Goal: Find contact information: Find contact information

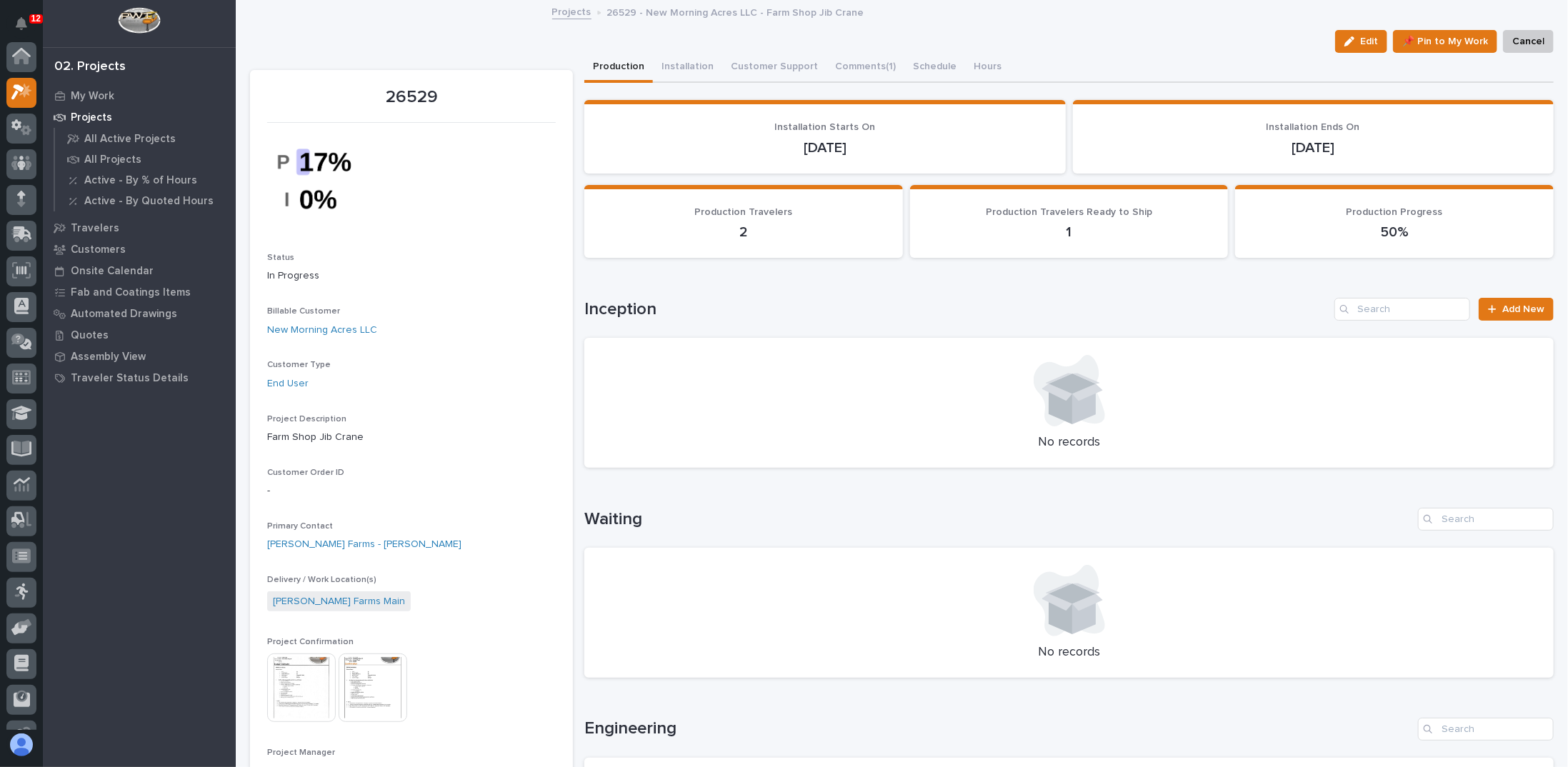
scroll to position [35, 0]
click at [18, 131] on icon at bounding box center [22, 127] width 9 height 14
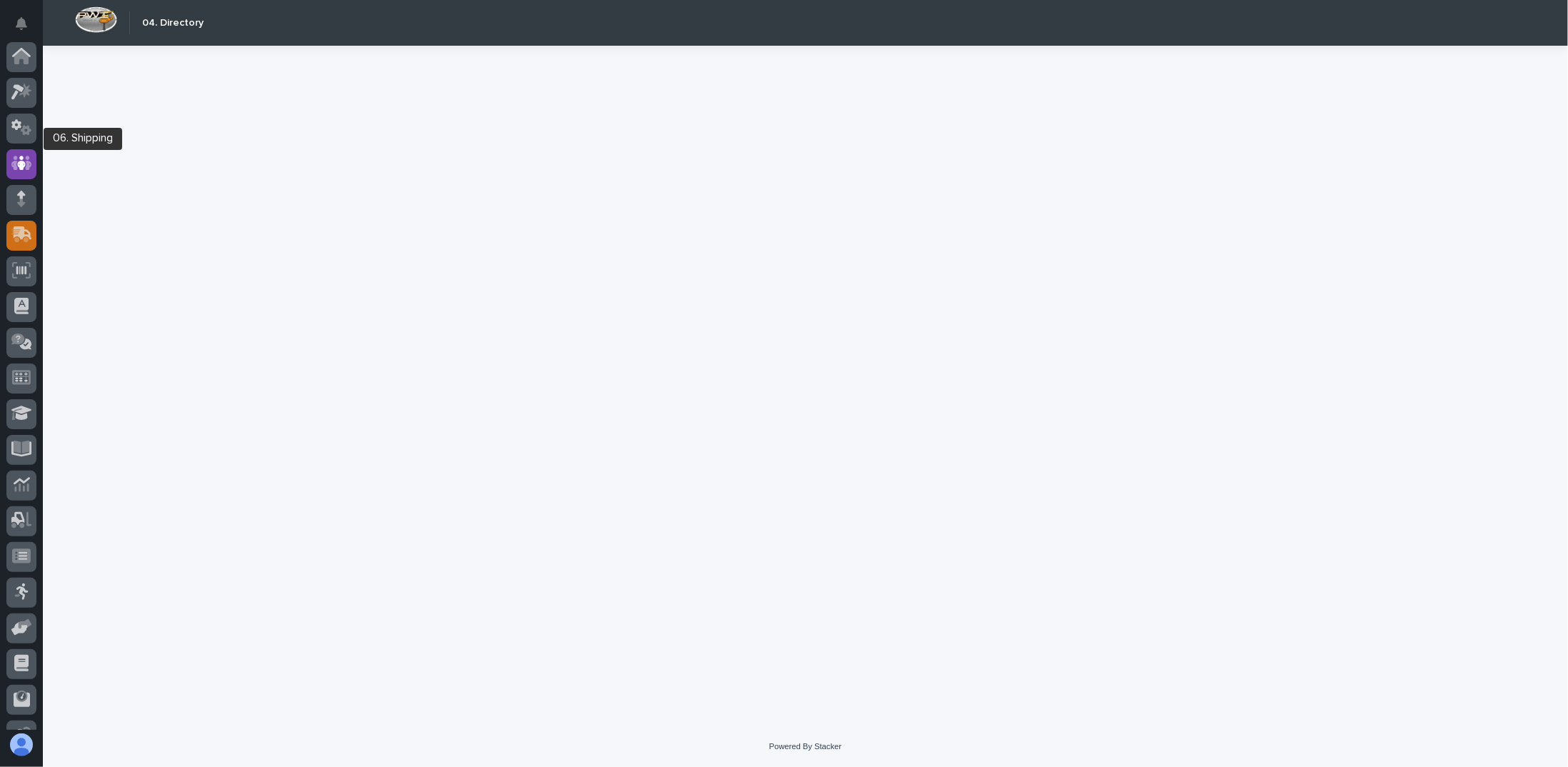
scroll to position [97, 0]
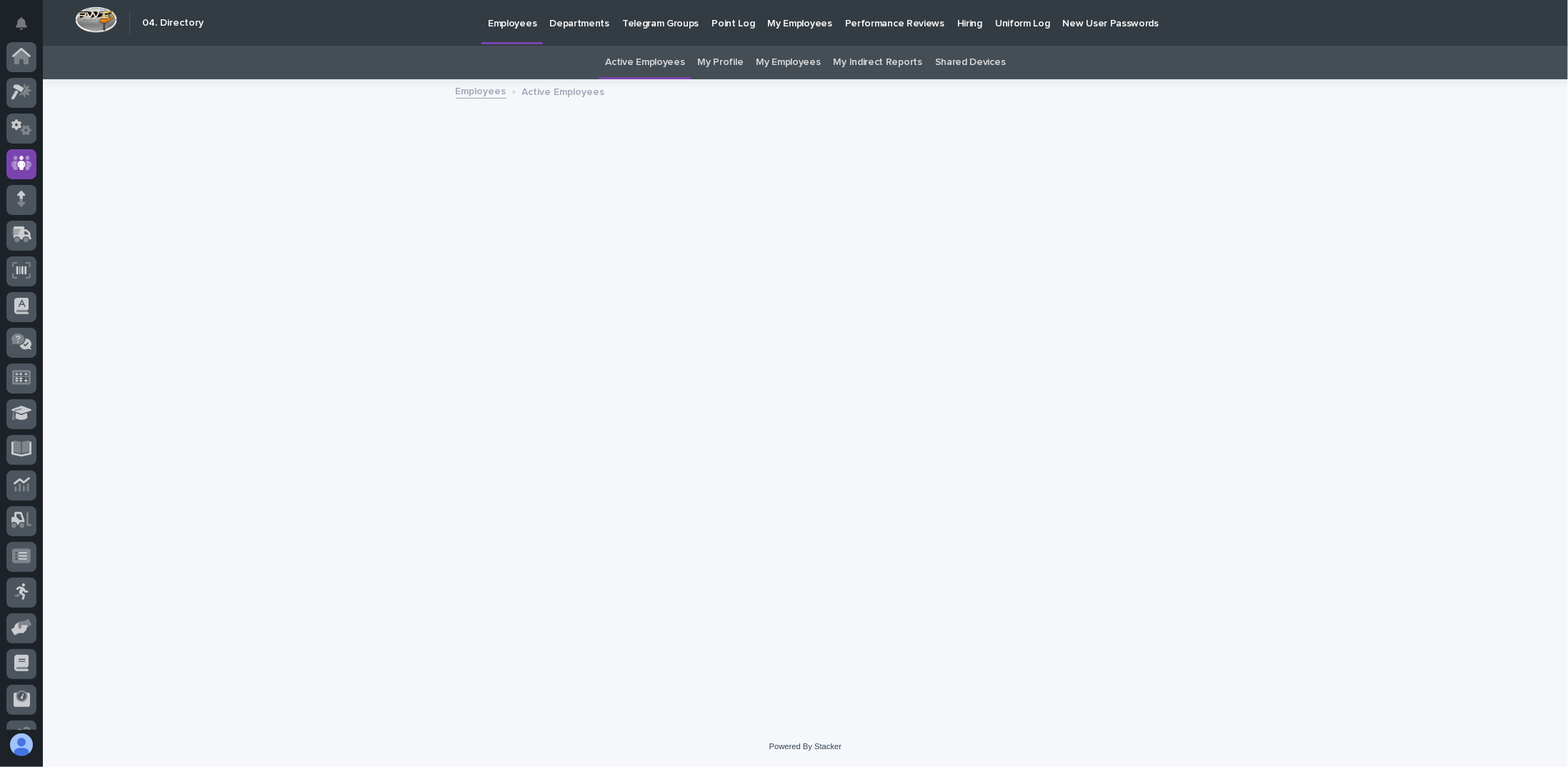
scroll to position [97, 0]
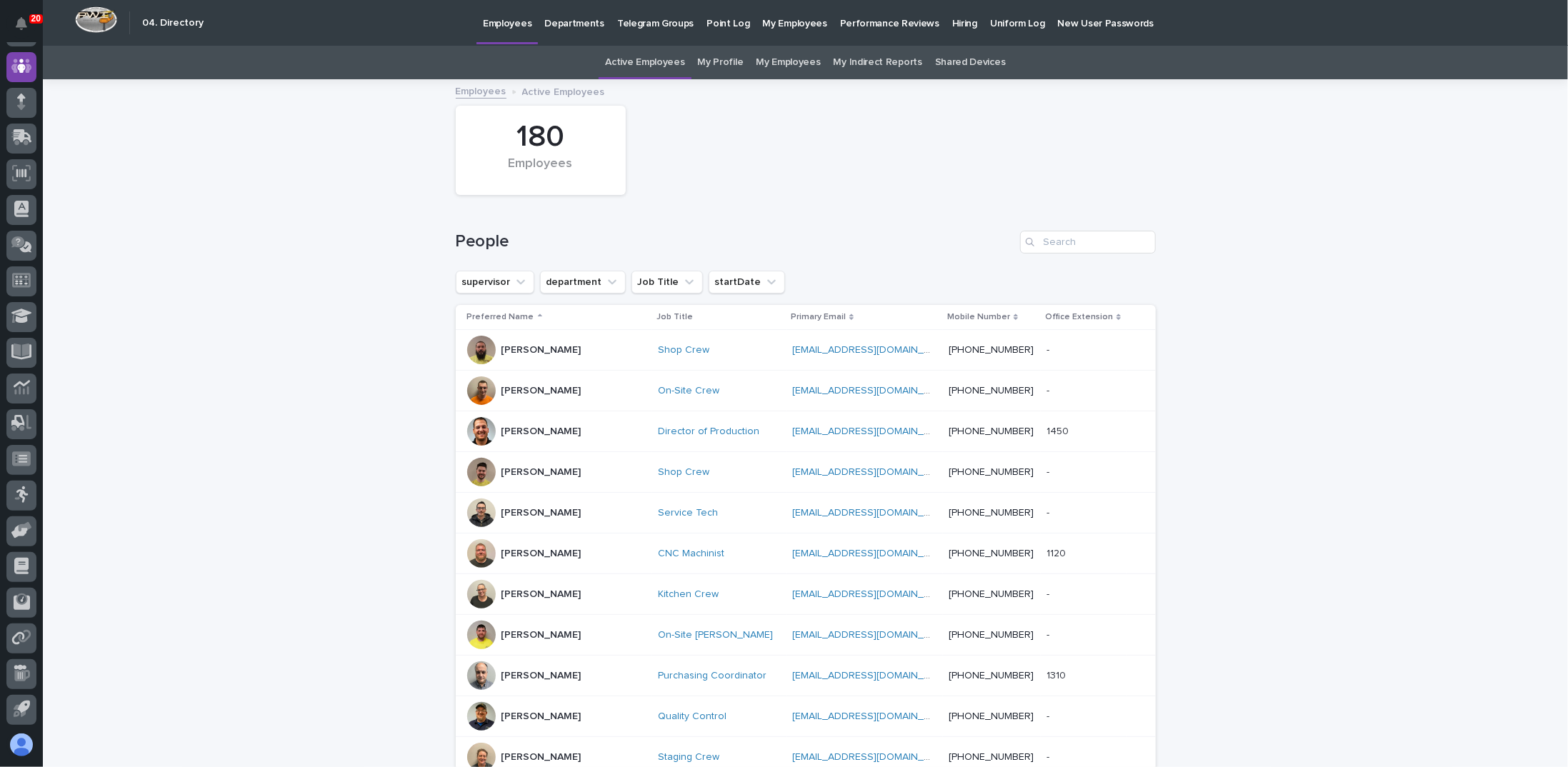
click at [1051, 254] on div "People" at bounding box center [805, 235] width 700 height 68
click at [1060, 245] on input "Search" at bounding box center [1087, 242] width 136 height 23
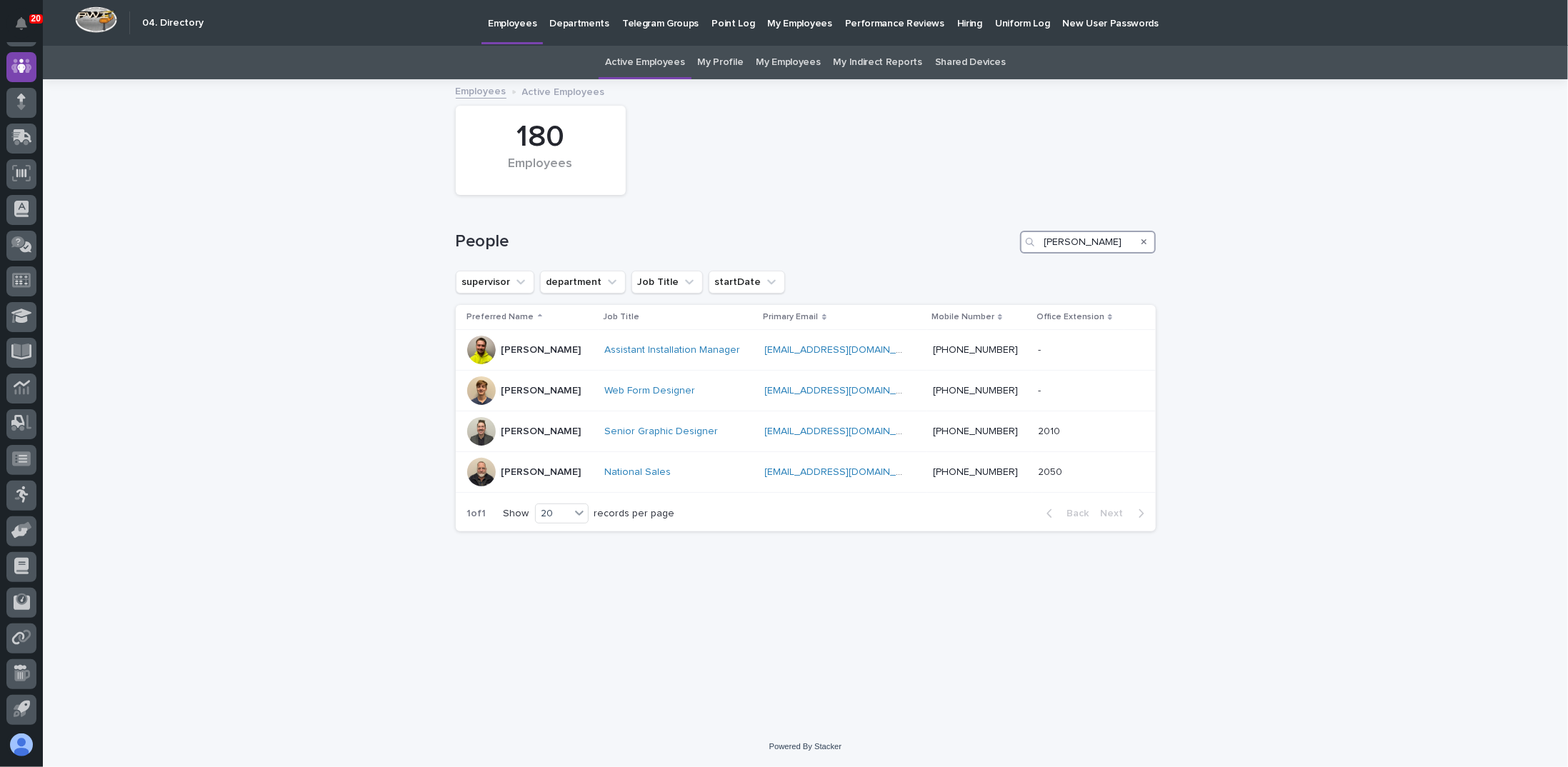
type input "[PERSON_NAME]"
